Goal: Information Seeking & Learning: Learn about a topic

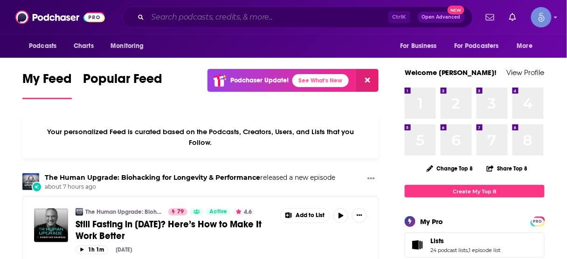
click at [325, 18] on input "Search podcasts, credits, & more..." at bounding box center [268, 17] width 241 height 15
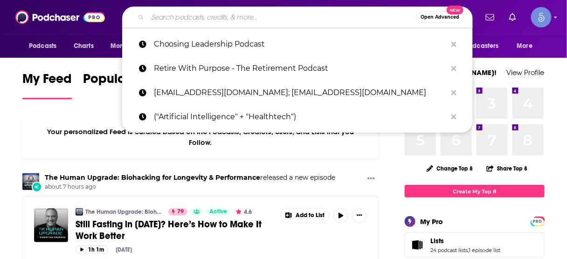
paste input "Be Real Show"
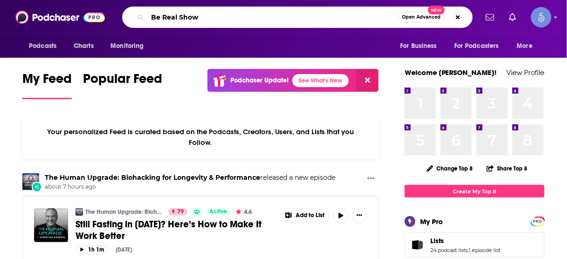
type input "Be Real Show"
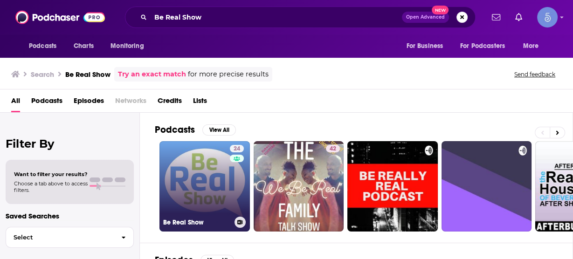
click at [208, 174] on link "24 Be Real Show" at bounding box center [205, 186] width 90 height 90
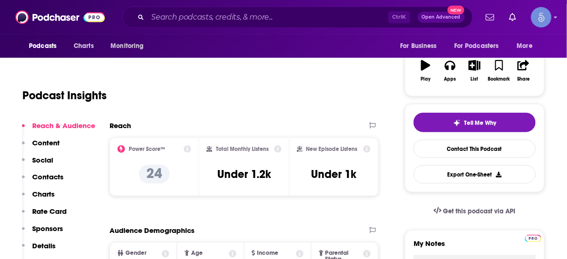
scroll to position [149, 0]
